Goal: Task Accomplishment & Management: Manage account settings

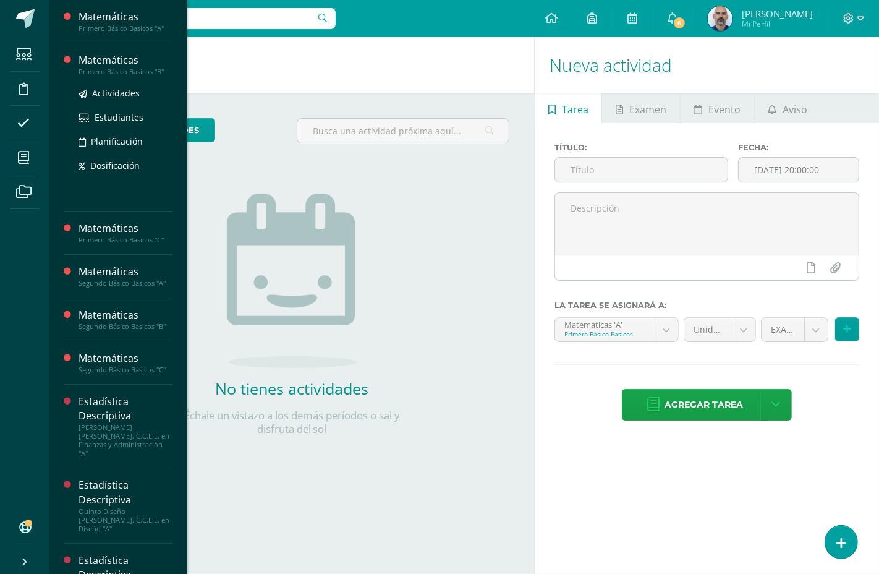
click at [114, 70] on div "Primero Básico Basicos "B"" at bounding box center [126, 71] width 94 height 9
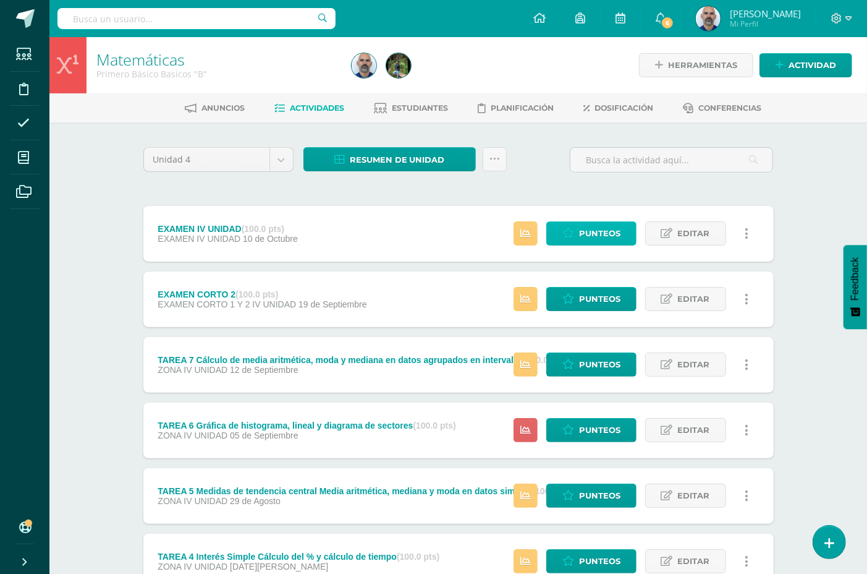
click at [598, 231] on span "Punteos" at bounding box center [599, 233] width 41 height 23
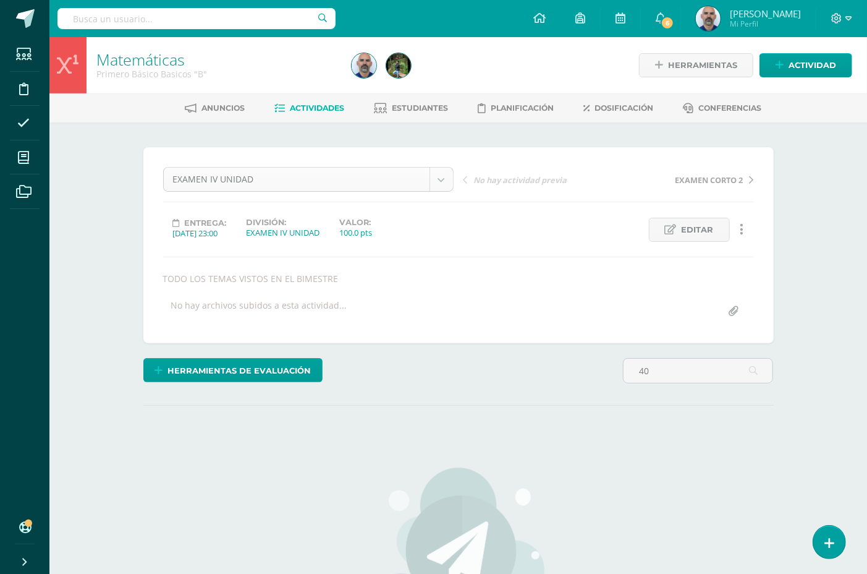
type input "40"
click at [287, 176] on body "Estudiantes Disciplina Asistencia Mis cursos Archivos Soporte Ayuda Reportar un…" at bounding box center [433, 406] width 867 height 813
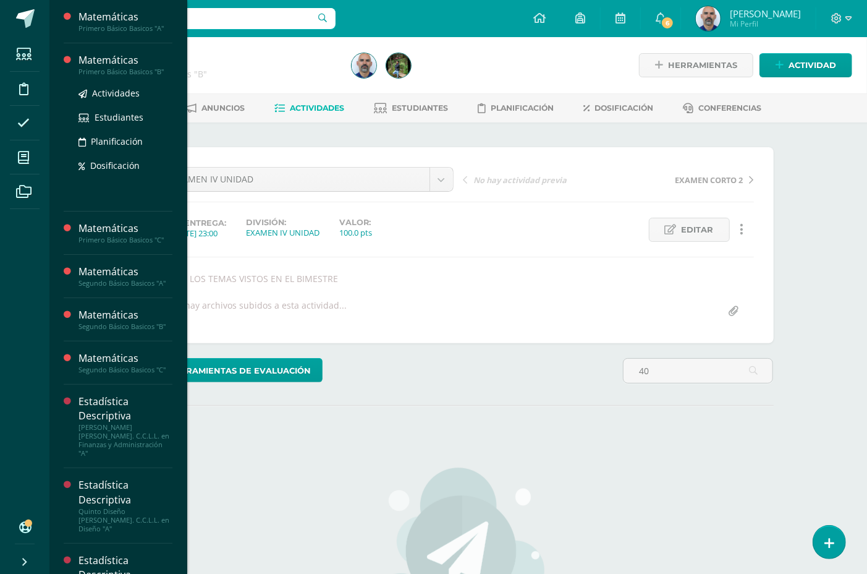
click at [106, 69] on div "Primero Básico Basicos "B"" at bounding box center [126, 71] width 94 height 9
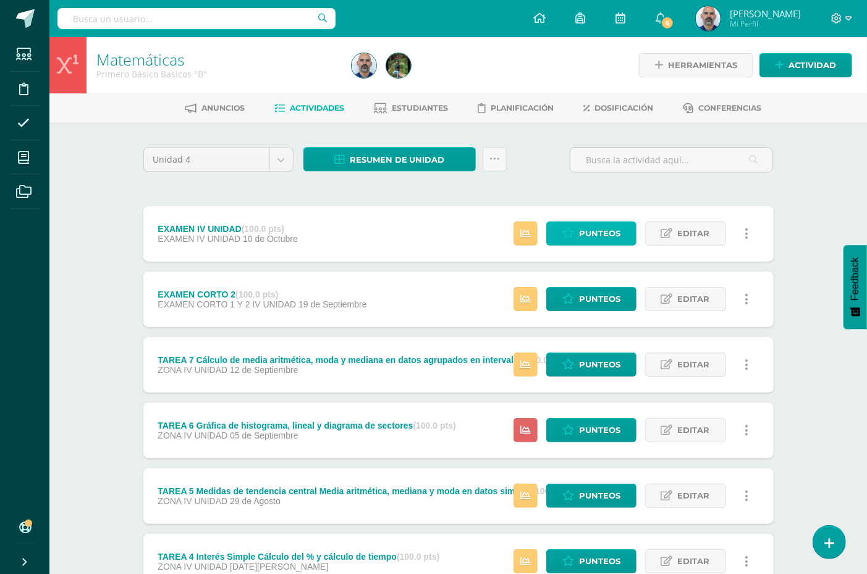
click at [595, 231] on span "Punteos" at bounding box center [599, 233] width 41 height 23
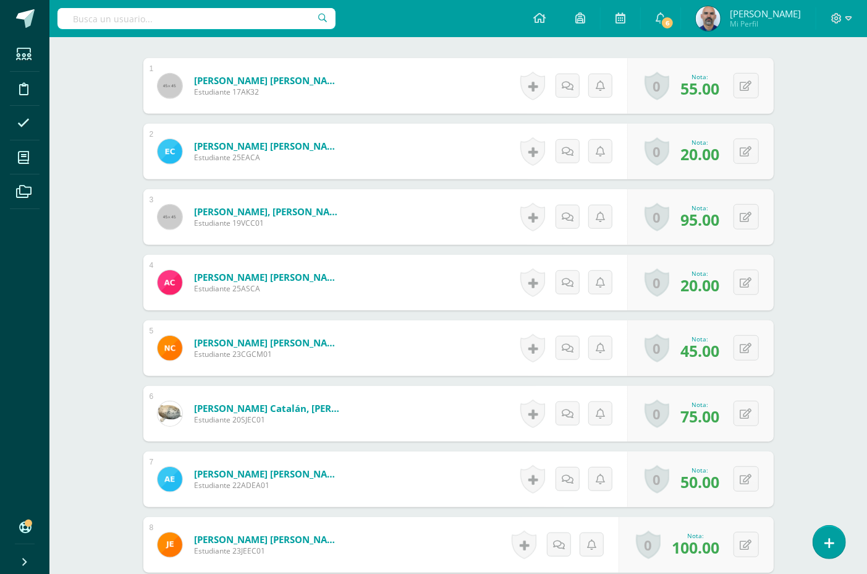
scroll to position [589, 0]
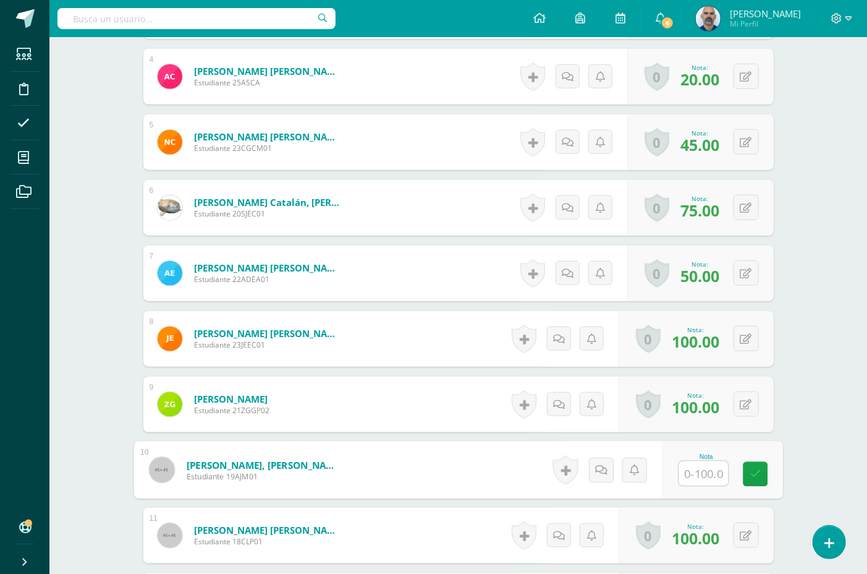
click at [691, 475] on input "text" at bounding box center [703, 473] width 49 height 25
type input "40"
click at [830, 425] on div "Matemáticas Primero Básico Basicos "B" Herramientas Detalle de asistencias Acti…" at bounding box center [458, 404] width 818 height 1912
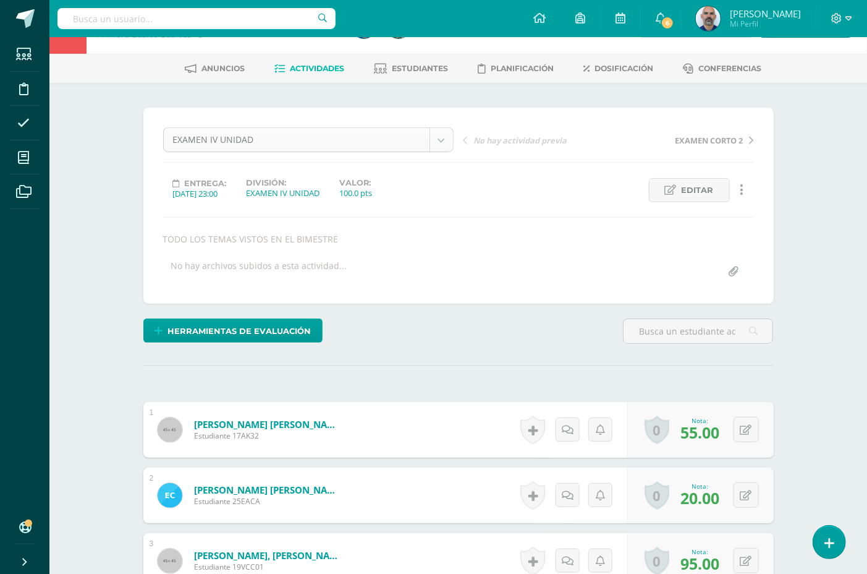
scroll to position [0, 0]
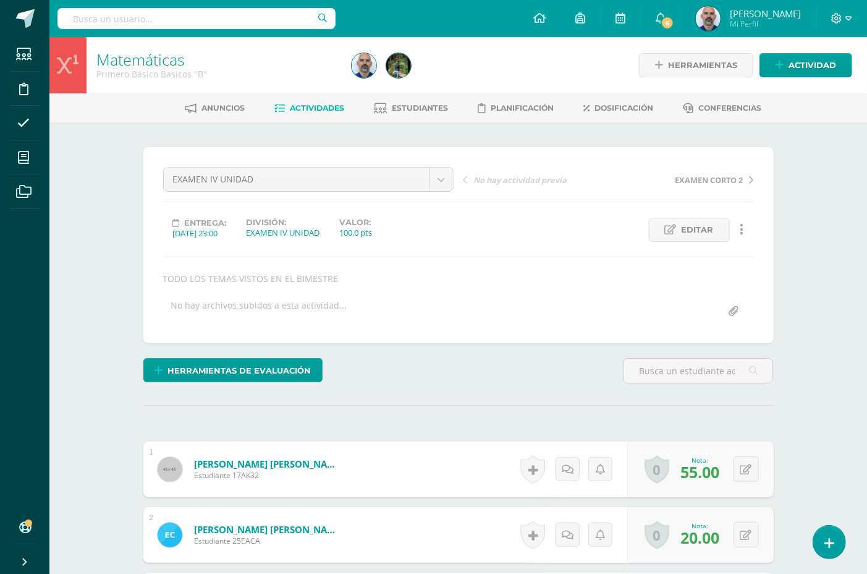
click at [161, 64] on link "Matemáticas" at bounding box center [140, 59] width 88 height 21
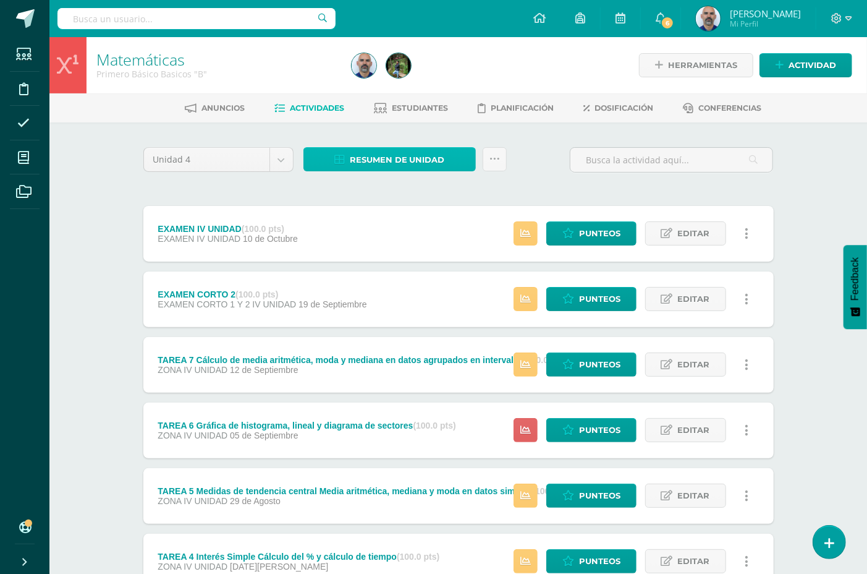
click at [418, 148] on span "Resumen de unidad" at bounding box center [397, 159] width 95 height 23
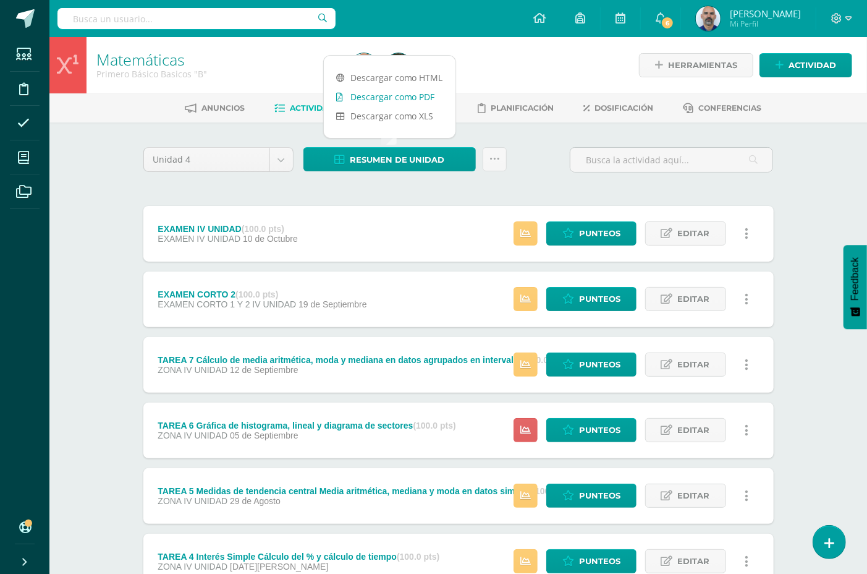
click at [412, 96] on link "Descargar como PDF" at bounding box center [390, 96] width 132 height 19
click at [577, 298] on link "Punteos" at bounding box center [591, 299] width 90 height 24
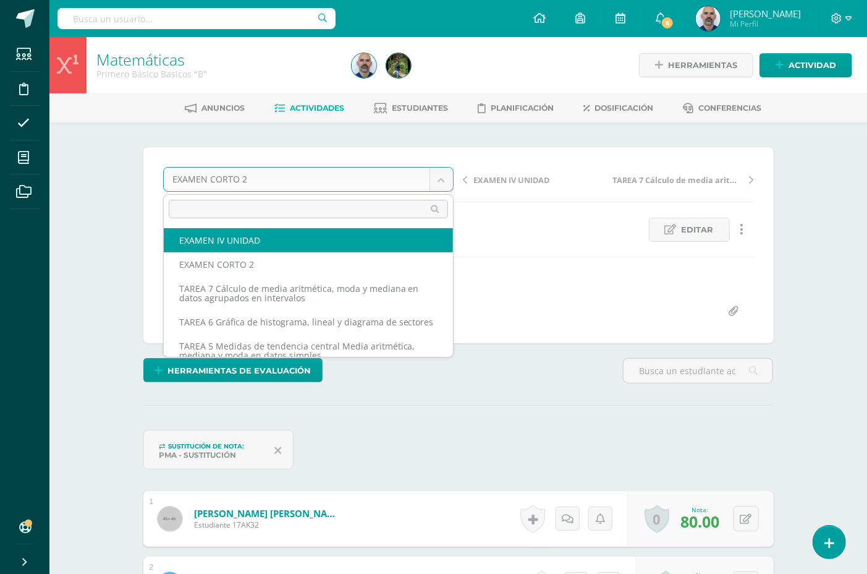
select select "/dashboard/teacher/grade-activity/192819/"
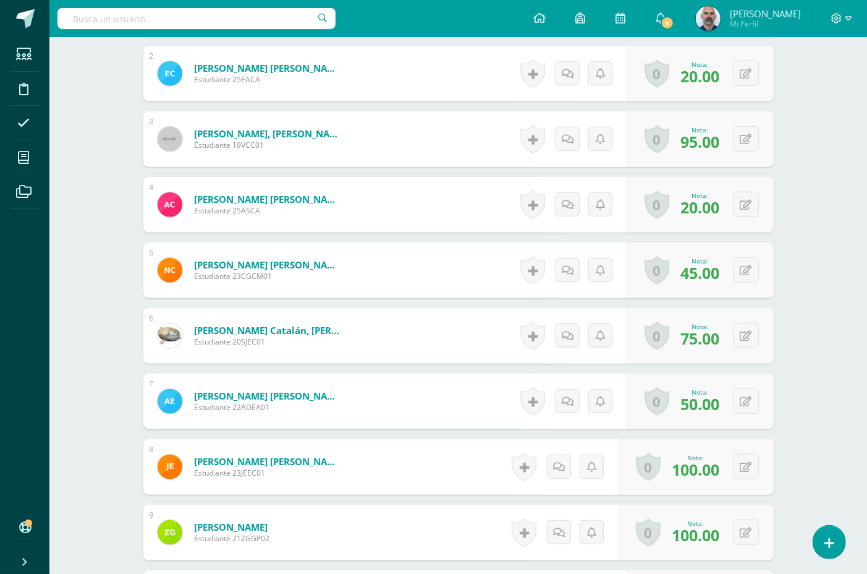
scroll to position [587, 0]
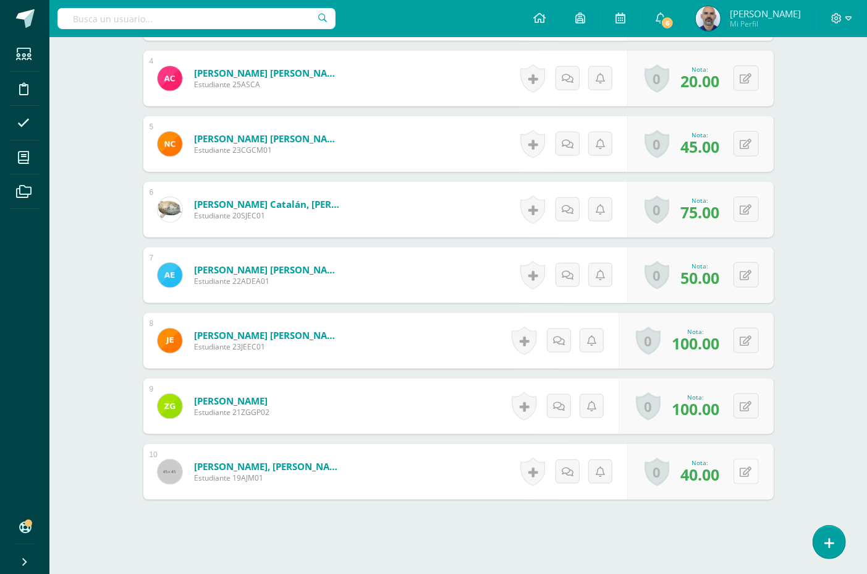
click at [743, 471] on icon at bounding box center [747, 472] width 12 height 11
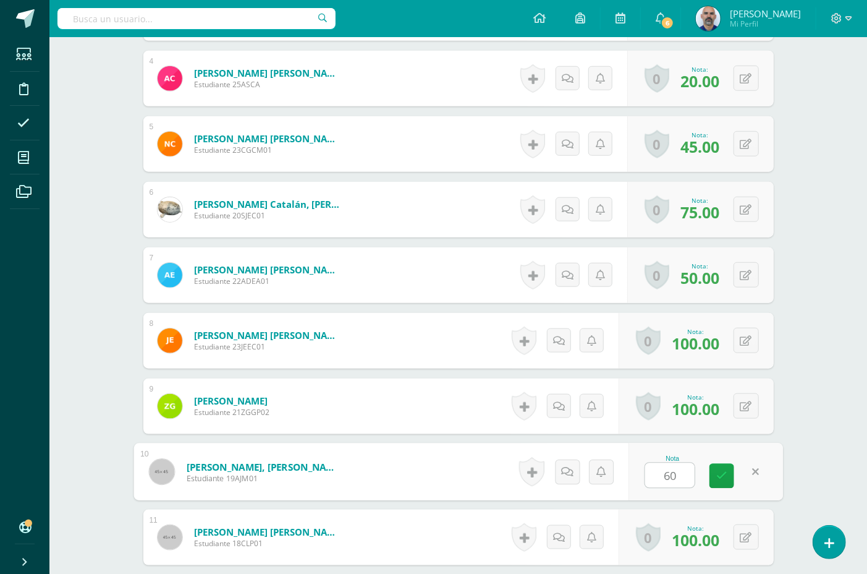
scroll to position [588, 0]
type input "60"
click at [826, 439] on div "Matemáticas Primero Básico Basicos "B" Herramientas Detalle de asistencias Acti…" at bounding box center [458, 370] width 818 height 1842
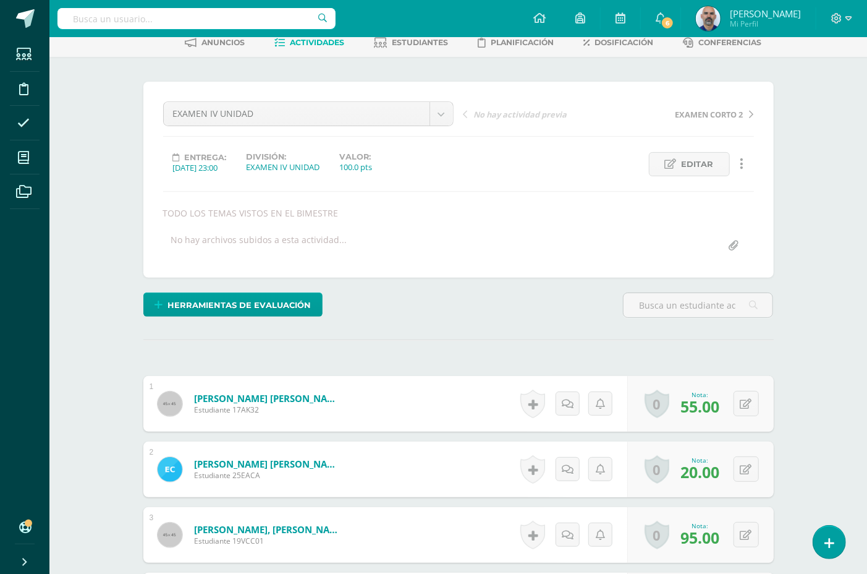
scroll to position [0, 0]
